Goal: Information Seeking & Learning: Learn about a topic

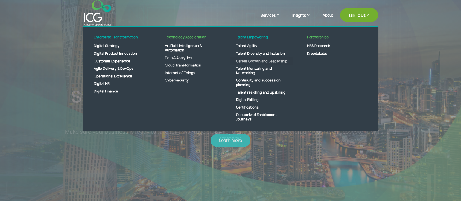
click at [251, 60] on link "Career Growth and Leadership" at bounding box center [261, 61] width 63 height 8
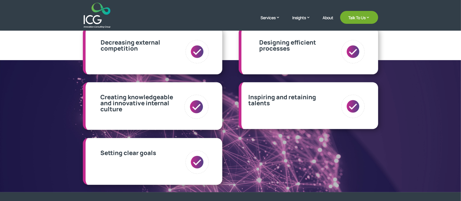
scroll to position [154, 0]
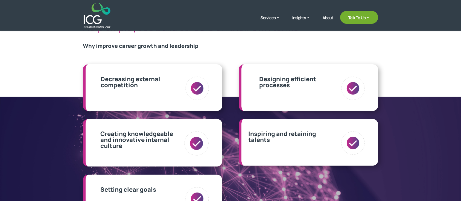
click at [353, 87] on img at bounding box center [352, 88] width 25 height 25
click at [121, 46] on h3 "Why improve career growth and leadership" at bounding box center [230, 47] width 295 height 8
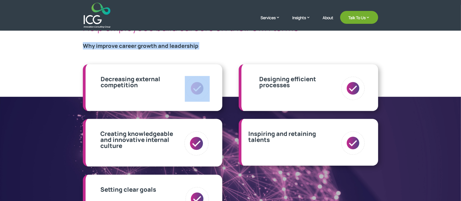
click at [121, 46] on h3 "Why improve career growth and leadership" at bounding box center [230, 47] width 295 height 8
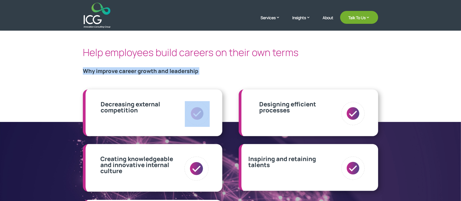
scroll to position [117, 0]
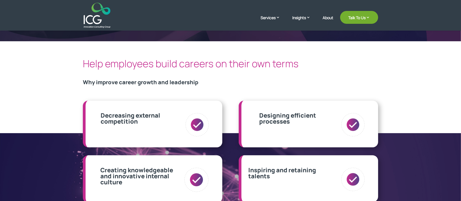
click at [123, 64] on h2 "Help employees build careers on their own terms" at bounding box center [230, 65] width 295 height 13
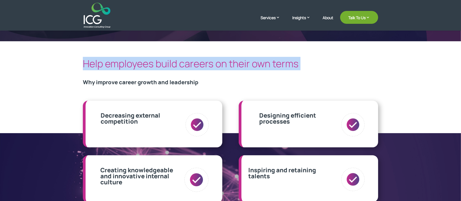
click at [123, 64] on h2 "Help employees build careers on their own terms" at bounding box center [230, 65] width 295 height 13
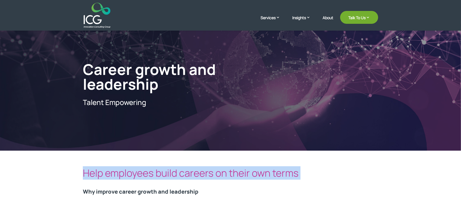
scroll to position [44, 0]
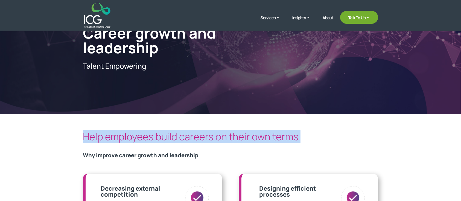
copy div "Help employees build careers on their own terms"
